Goal: Transaction & Acquisition: Obtain resource

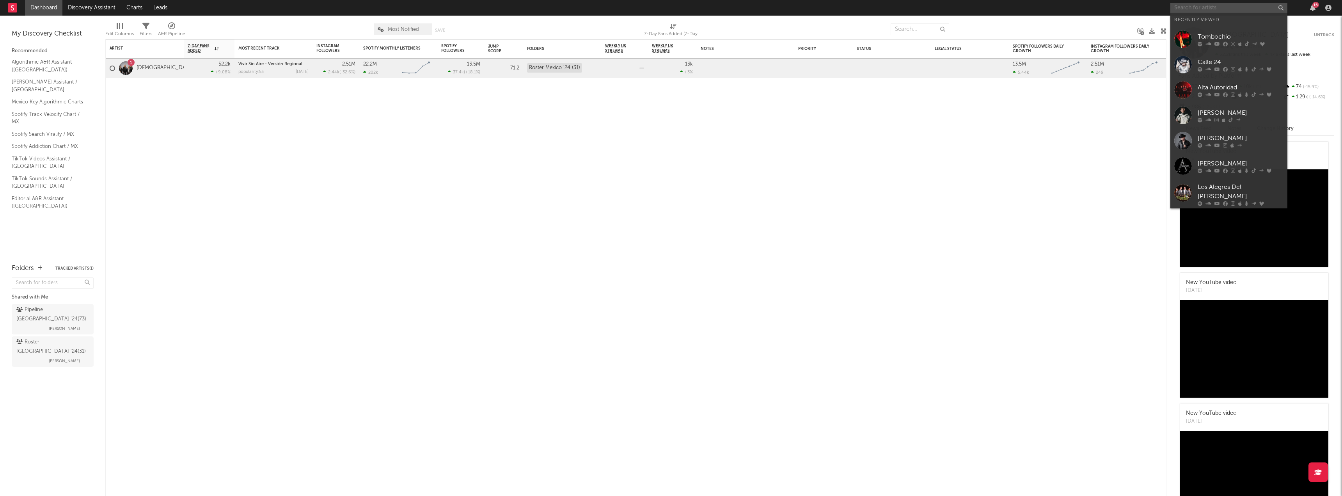
click at [1212, 7] on input "text" at bounding box center [1229, 8] width 117 height 10
paste input "[URL][DOMAIN_NAME]"
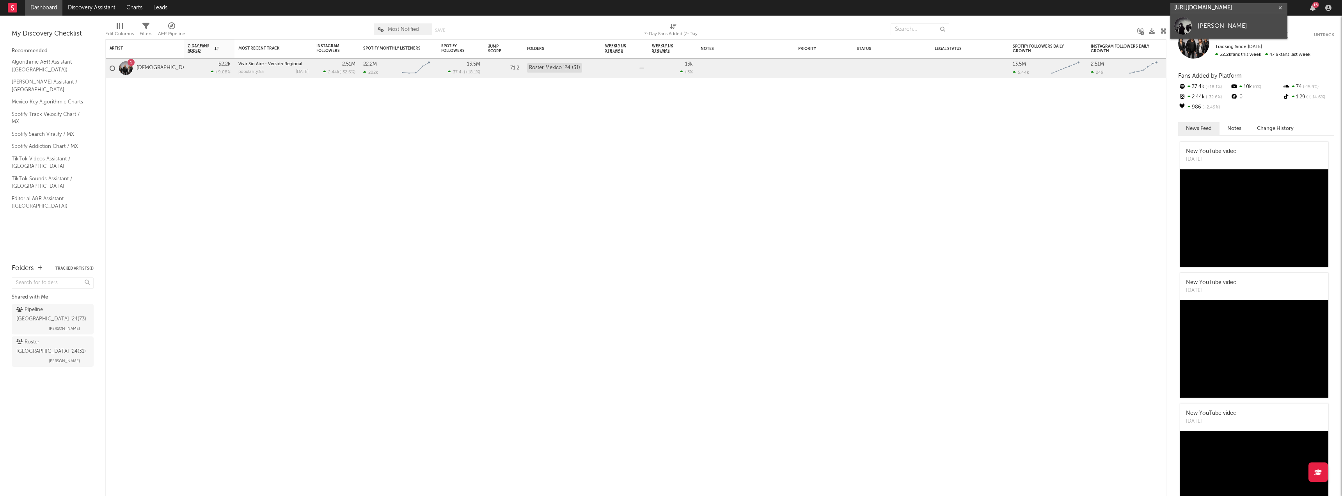
type input "[URL][DOMAIN_NAME]"
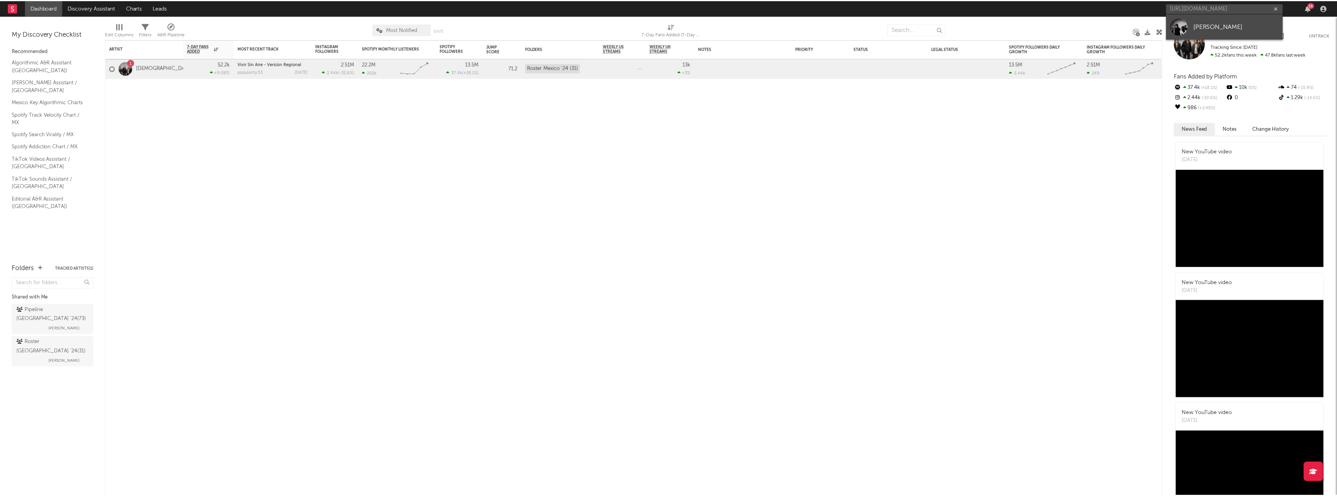
scroll to position [0, 0]
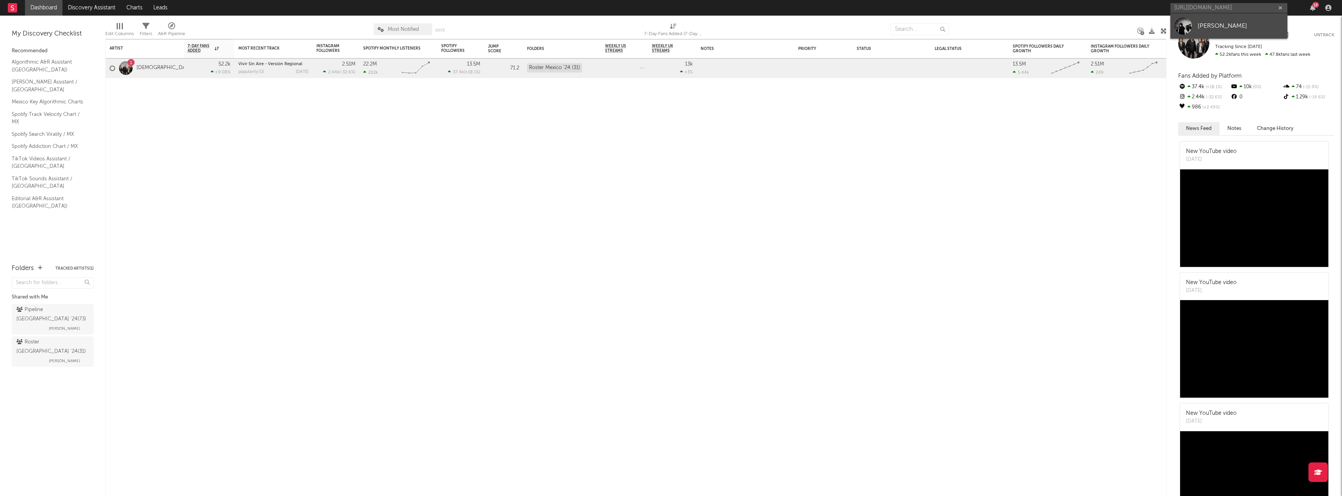
click at [1210, 32] on link "[PERSON_NAME]" at bounding box center [1229, 25] width 117 height 25
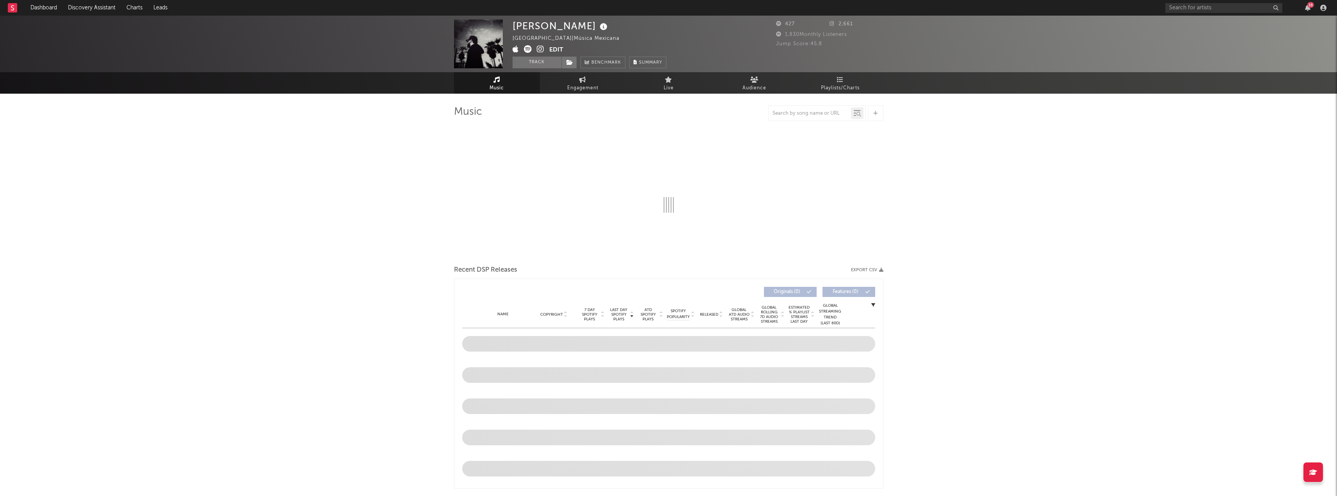
select select "6m"
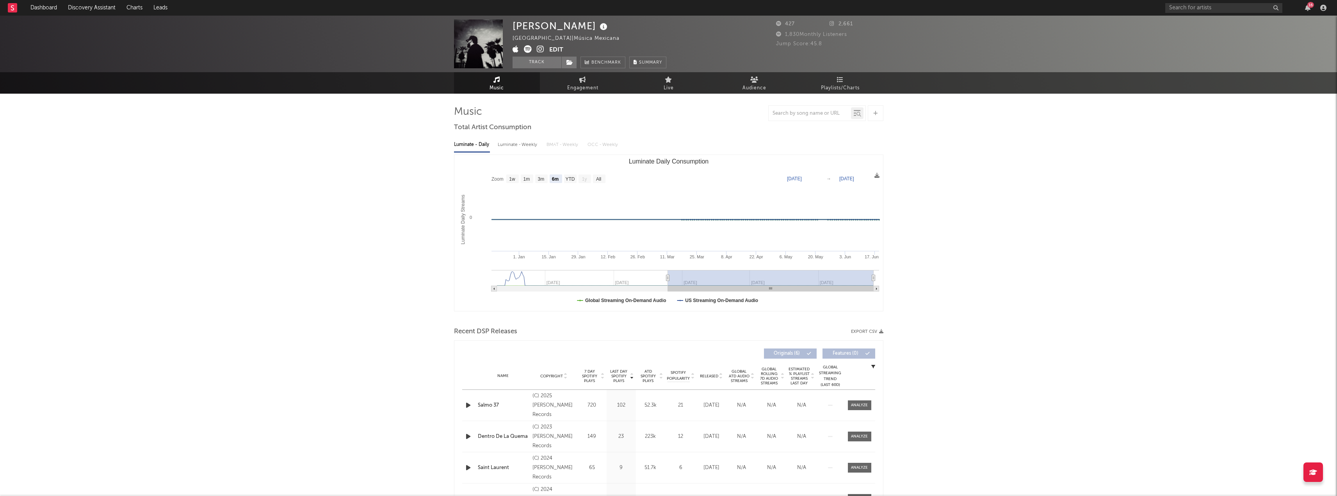
click at [861, 332] on button "Export CSV" at bounding box center [867, 331] width 32 height 5
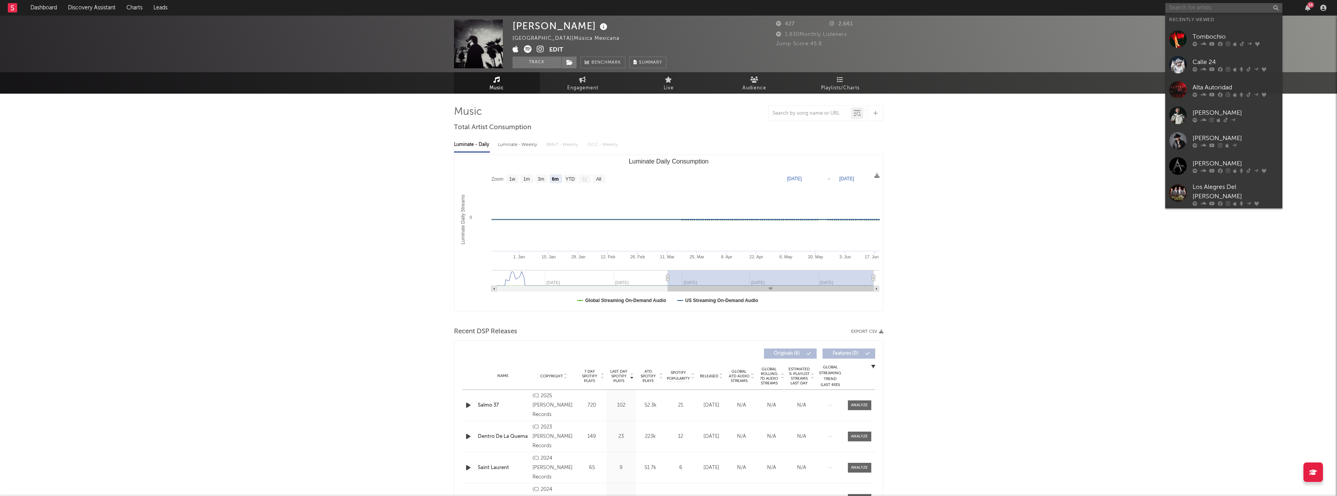
click at [1186, 12] on input "text" at bounding box center [1223, 8] width 117 height 10
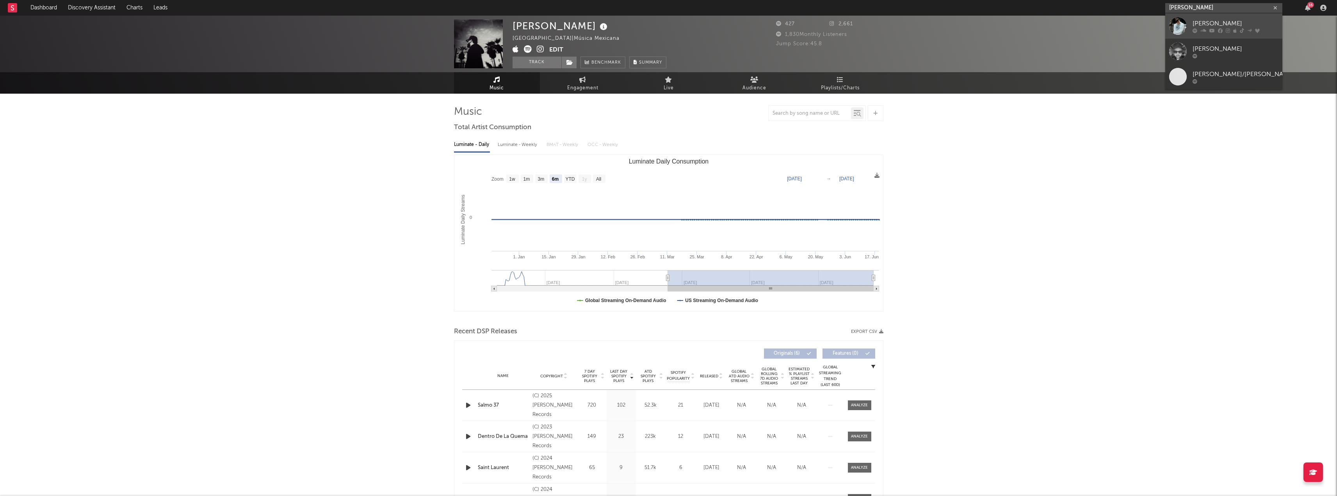
type input "[PERSON_NAME]"
click at [1203, 30] on icon at bounding box center [1203, 30] width 6 height 5
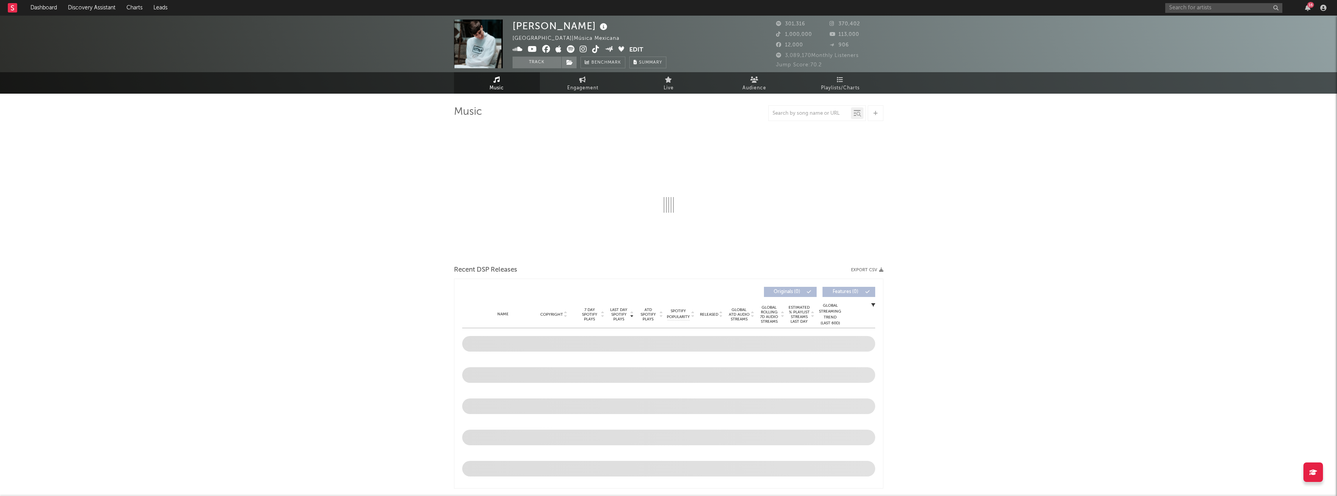
select select "6m"
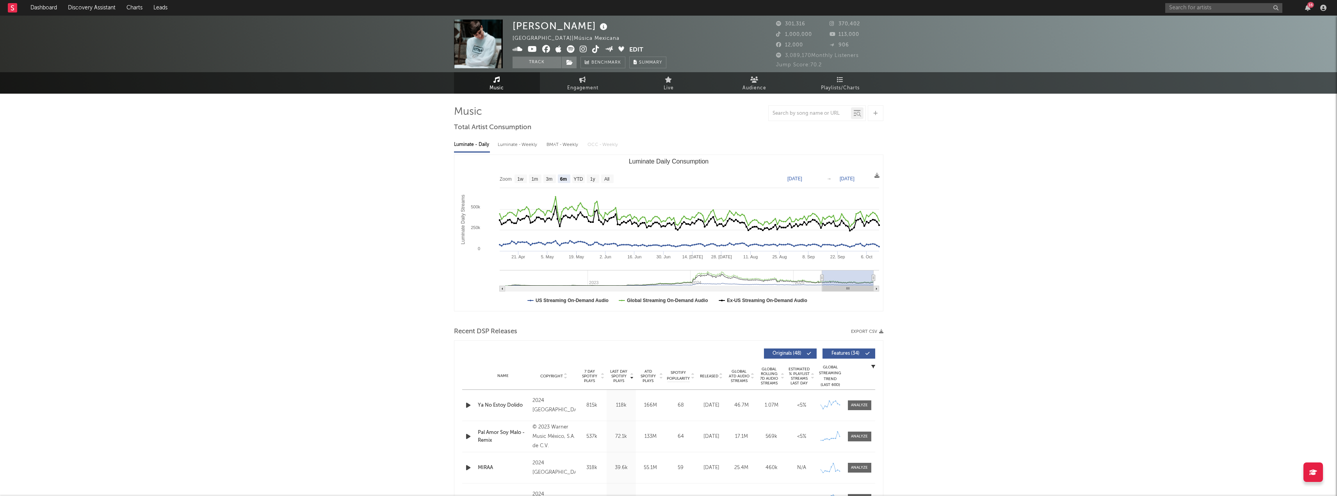
click at [875, 331] on button "Export CSV" at bounding box center [867, 331] width 32 height 5
click at [872, 175] on rect "Luminate Daily Consumption" at bounding box center [668, 233] width 428 height 156
click at [875, 177] on icon at bounding box center [876, 175] width 5 height 5
click at [877, 177] on icon at bounding box center [876, 175] width 5 height 5
click at [855, 191] on span "Download as CSV" at bounding box center [840, 185] width 78 height 13
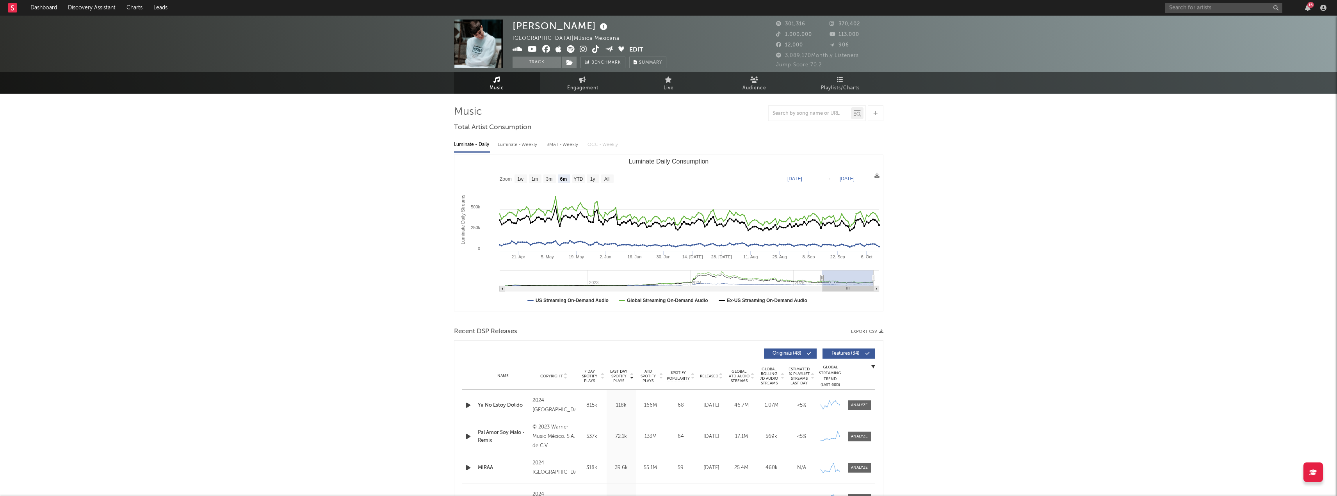
drag, startPoint x: 1146, startPoint y: 157, endPoint x: 1146, endPoint y: 153, distance: 4.3
click at [1182, 15] on div "16" at bounding box center [1247, 8] width 164 height 16
click at [1187, 7] on input "text" at bounding box center [1223, 8] width 117 height 10
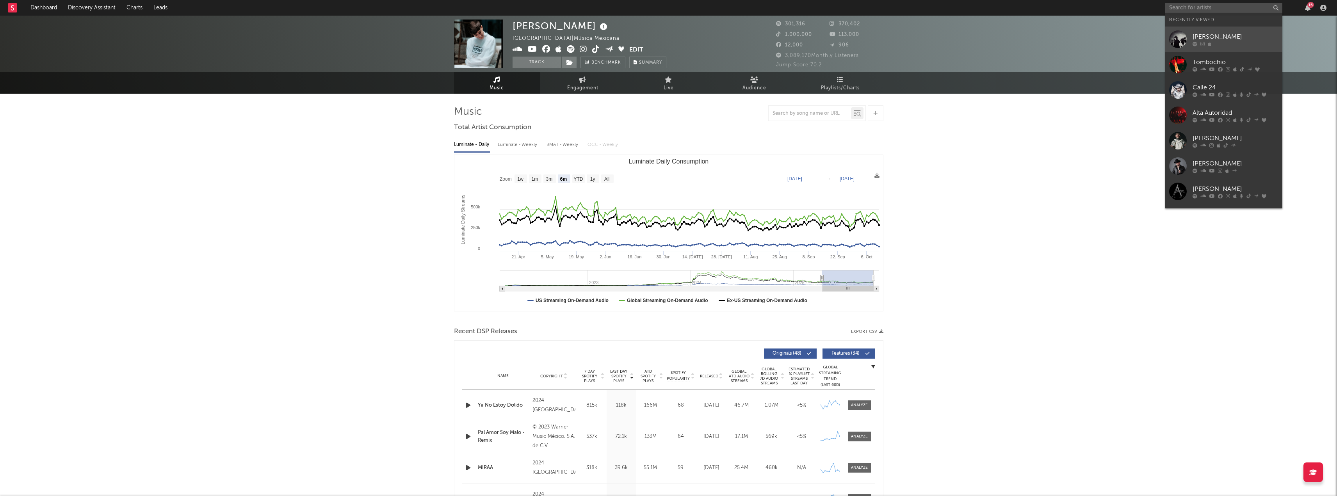
click at [1209, 42] on icon at bounding box center [1209, 43] width 4 height 5
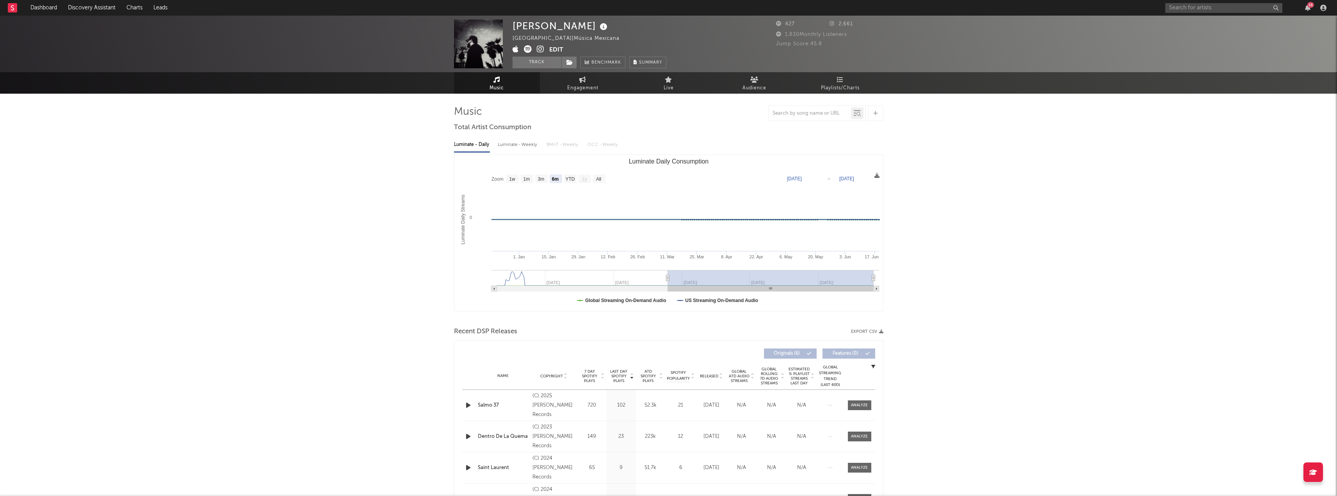
click at [877, 177] on icon at bounding box center [876, 175] width 5 height 5
click at [866, 183] on span "Download as CSV" at bounding box center [840, 185] width 78 height 13
click at [945, 177] on div "[PERSON_NAME] Mexico | Música Mexicana Edit Track Benchmark Summary 427 2,661 1…" at bounding box center [668, 379] width 1337 height 726
click at [598, 180] on text "All" at bounding box center [598, 178] width 5 height 5
select select "All"
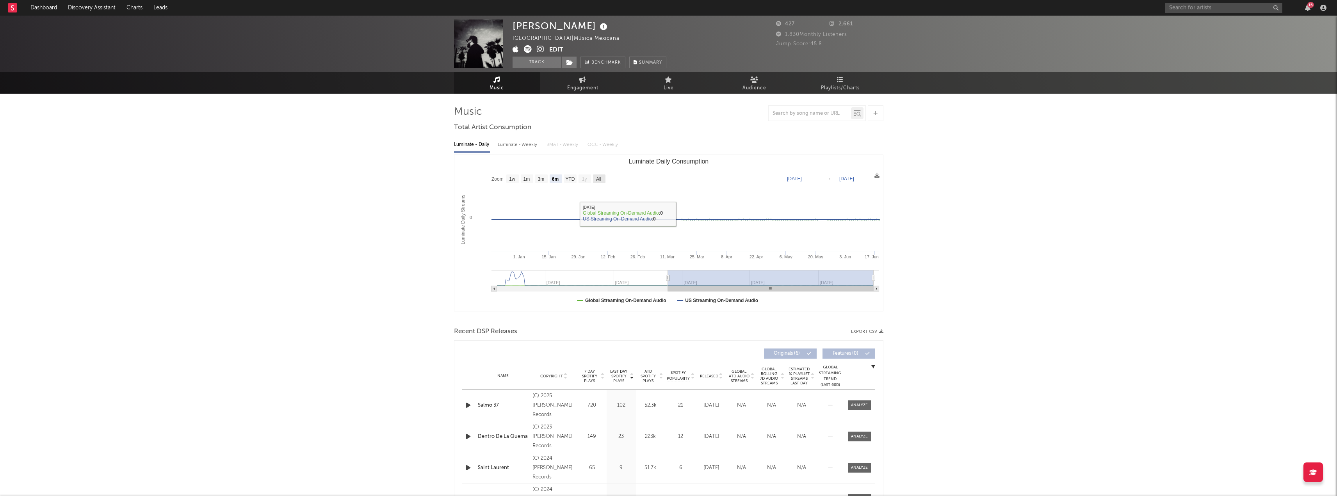
type input "[DATE]"
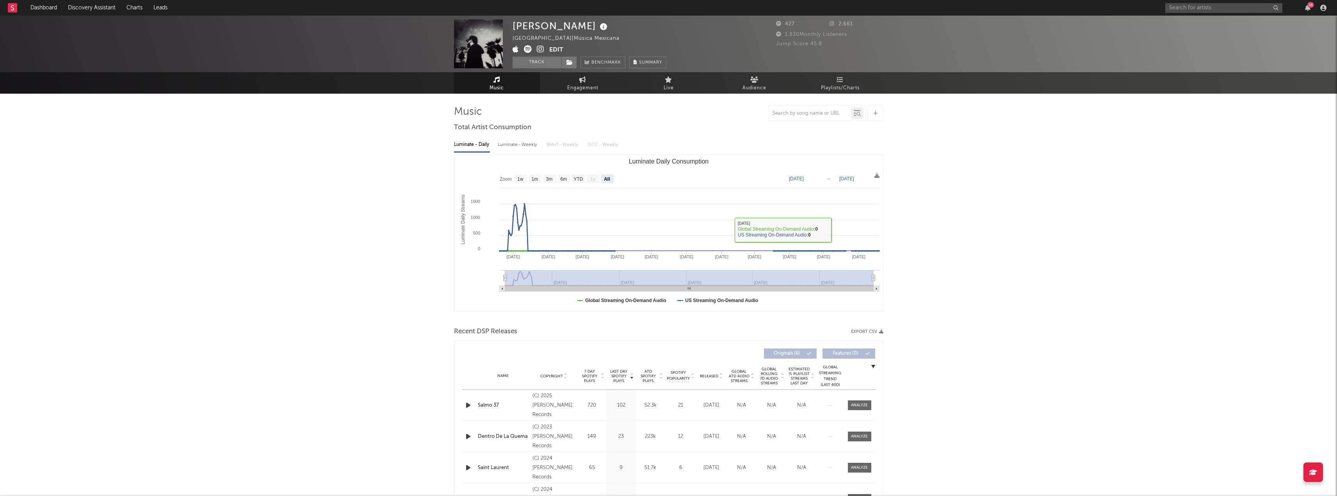
click at [978, 216] on div "[PERSON_NAME] Mexico | Música Mexicana Edit Track Benchmark Summary 427 2,661 1…" at bounding box center [668, 379] width 1337 height 726
click at [880, 179] on rect "Luminate Daily Consumption" at bounding box center [668, 233] width 428 height 156
click at [877, 178] on icon at bounding box center [876, 175] width 5 height 5
click at [841, 184] on span "Download as CSV" at bounding box center [840, 186] width 78 height 13
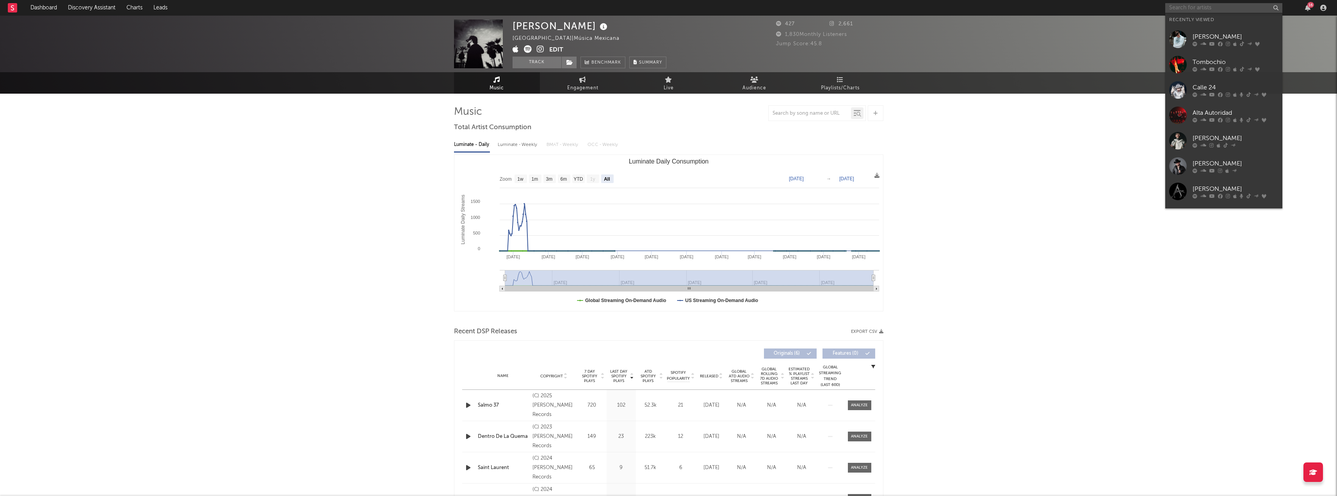
click at [1235, 6] on input "text" at bounding box center [1223, 8] width 117 height 10
click at [1226, 34] on div "[PERSON_NAME]" at bounding box center [1235, 36] width 86 height 9
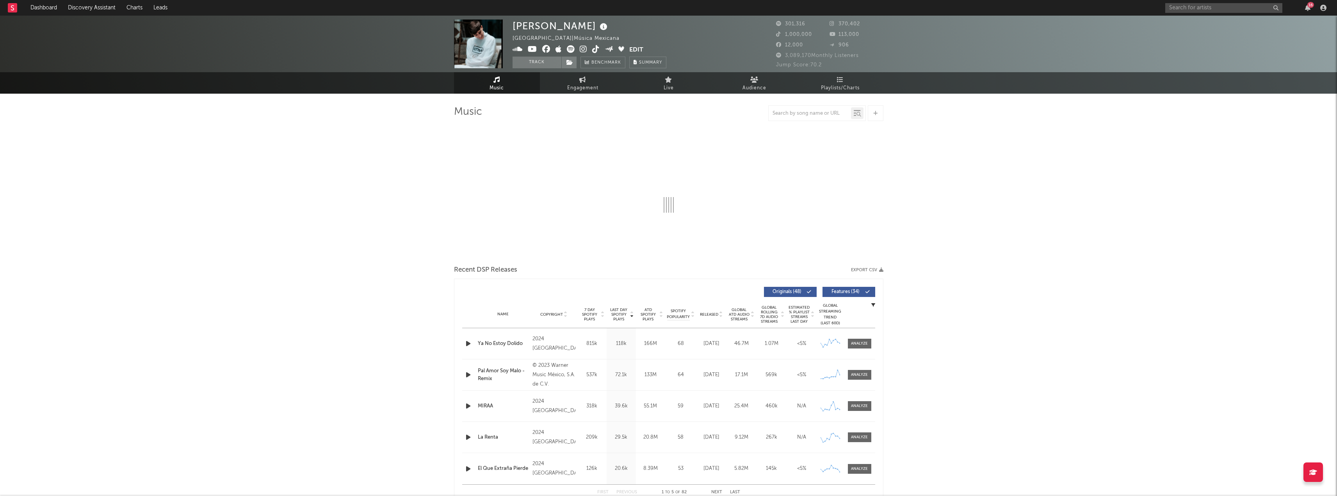
select select "6m"
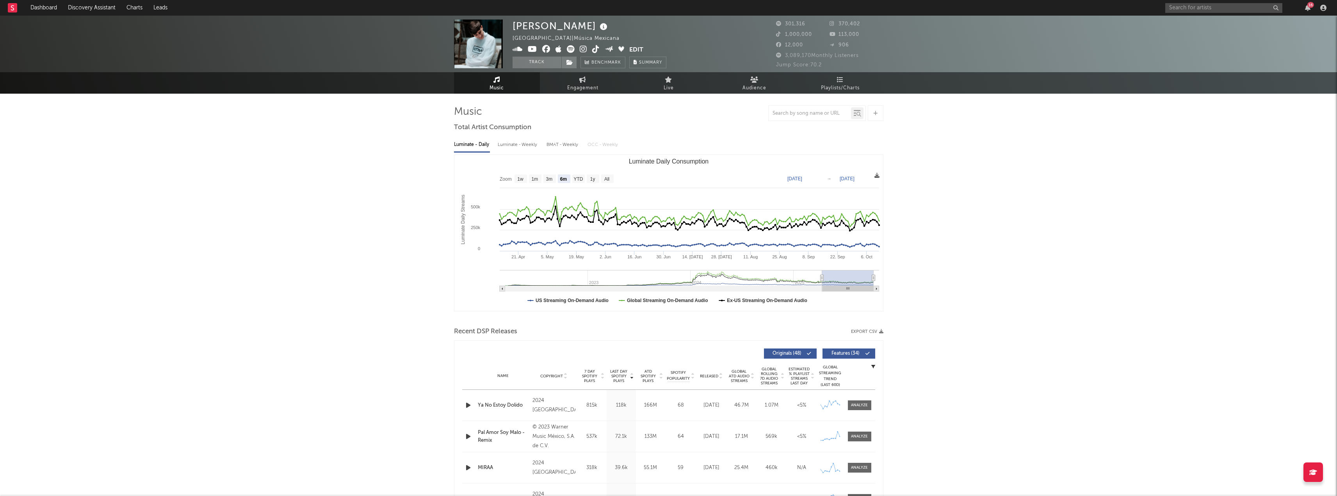
click at [877, 175] on icon at bounding box center [876, 175] width 5 height 5
click at [846, 181] on span "Download as CSV" at bounding box center [840, 183] width 78 height 13
click at [876, 175] on icon at bounding box center [876, 175] width 5 height 5
click at [1237, 0] on div "16" at bounding box center [1247, 8] width 164 height 16
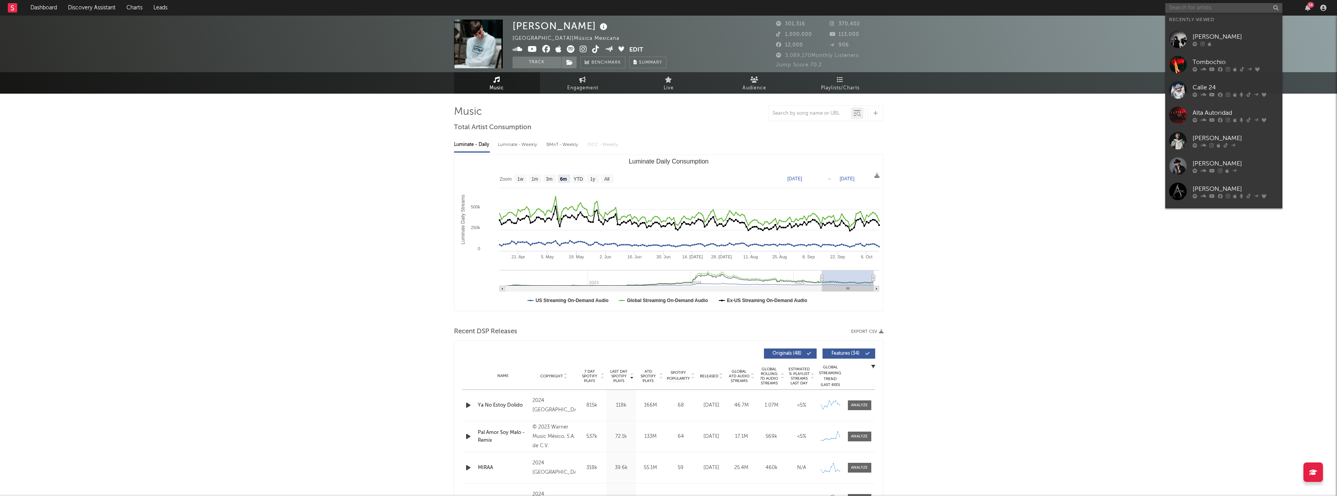
click at [1203, 10] on input "text" at bounding box center [1223, 8] width 117 height 10
click at [1223, 40] on div "[PERSON_NAME]" at bounding box center [1235, 36] width 86 height 9
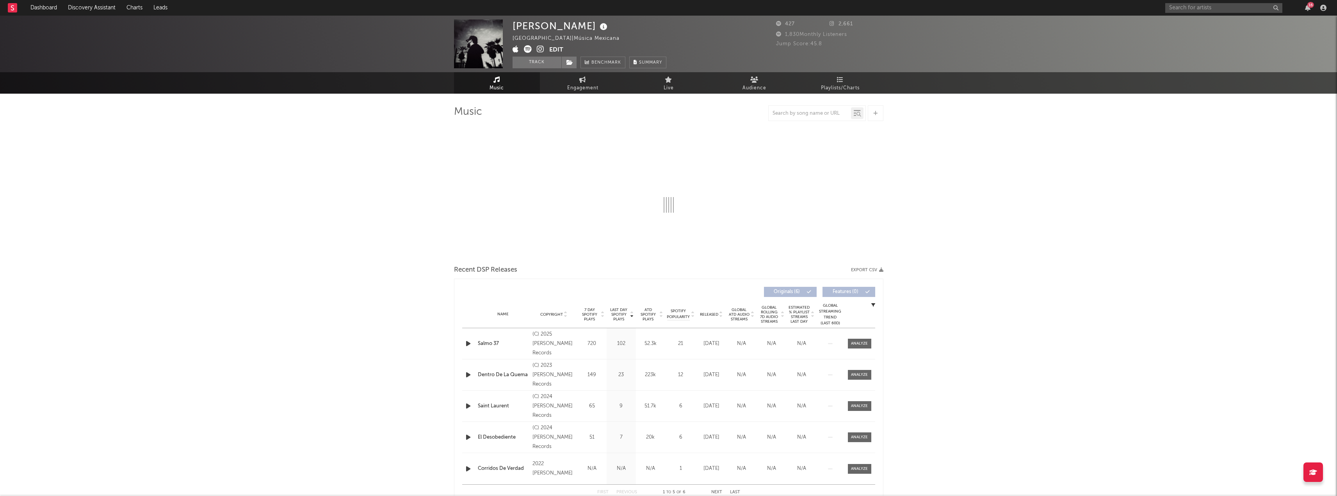
select select "6m"
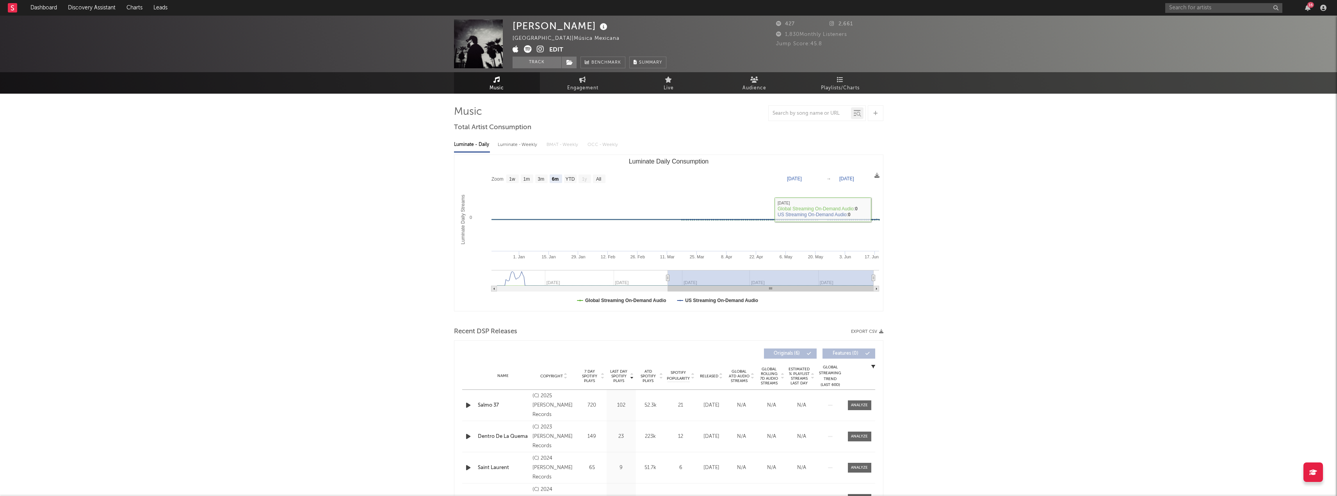
click at [868, 331] on button "Export CSV" at bounding box center [867, 331] width 32 height 5
